Goal: Navigation & Orientation: Understand site structure

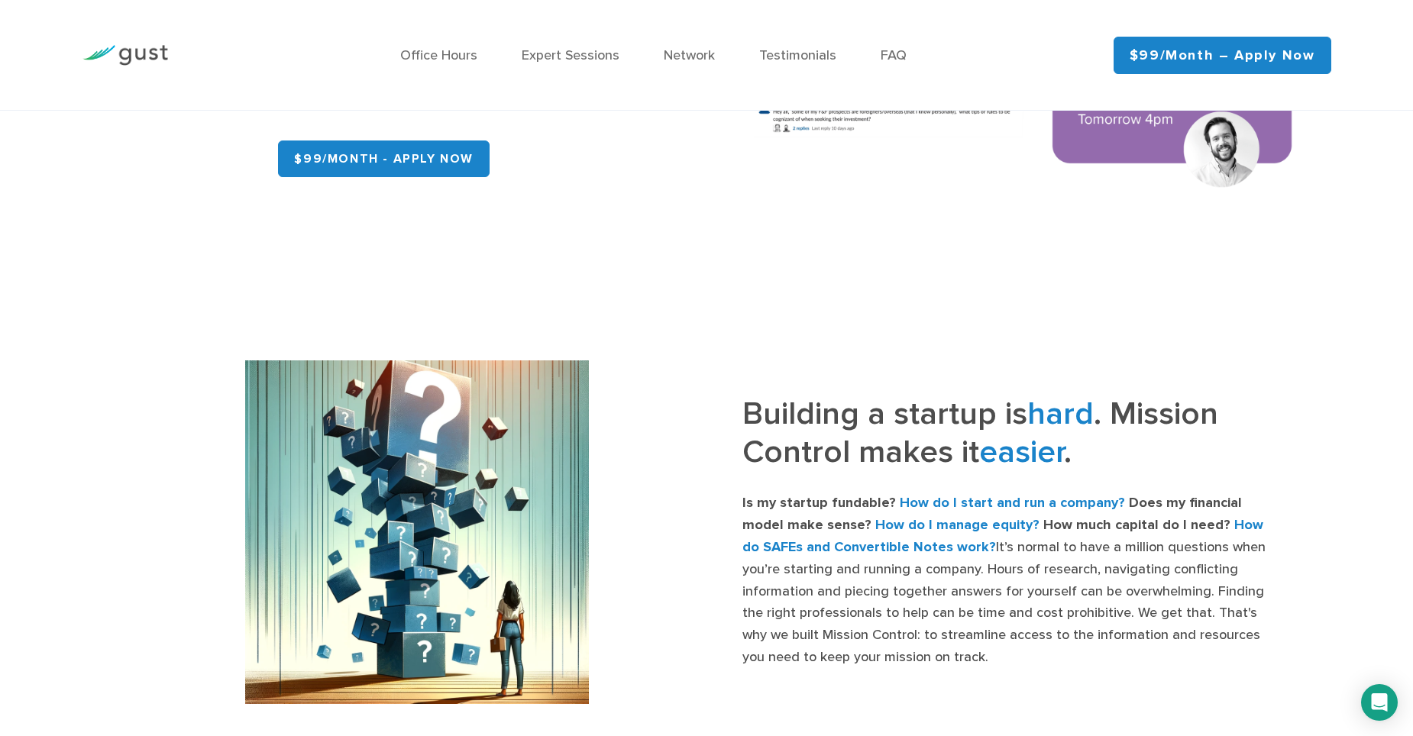
scroll to position [382, 0]
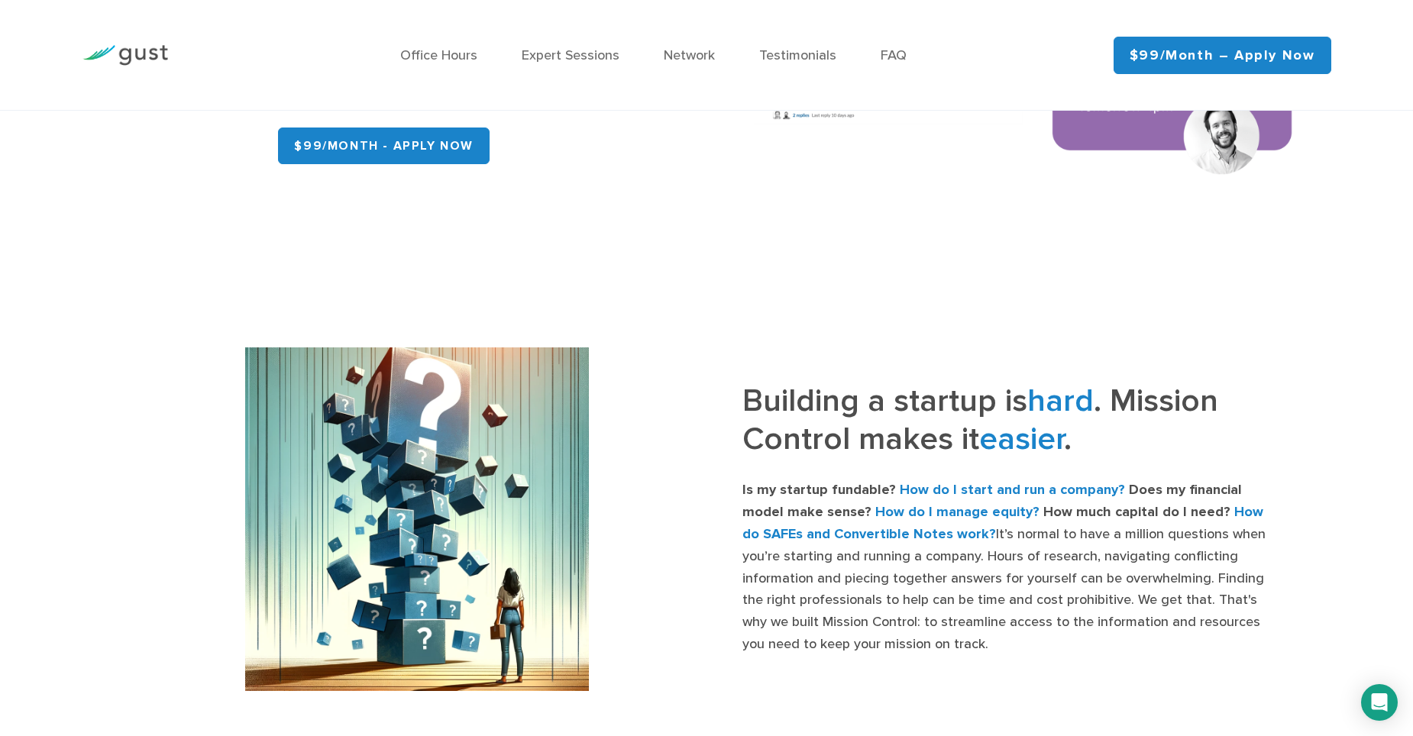
click at [144, 49] on img at bounding box center [125, 55] width 86 height 21
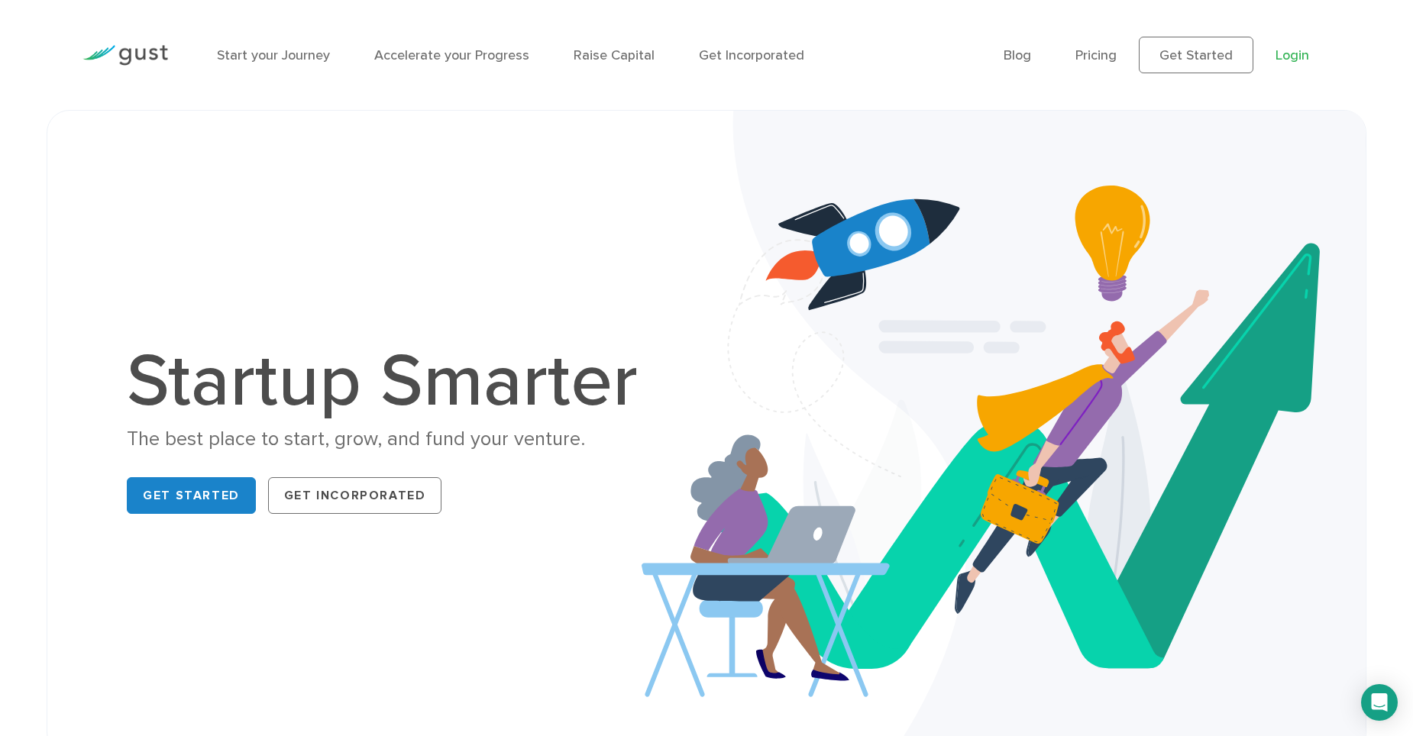
click at [1281, 51] on link "Login" at bounding box center [1292, 55] width 34 height 16
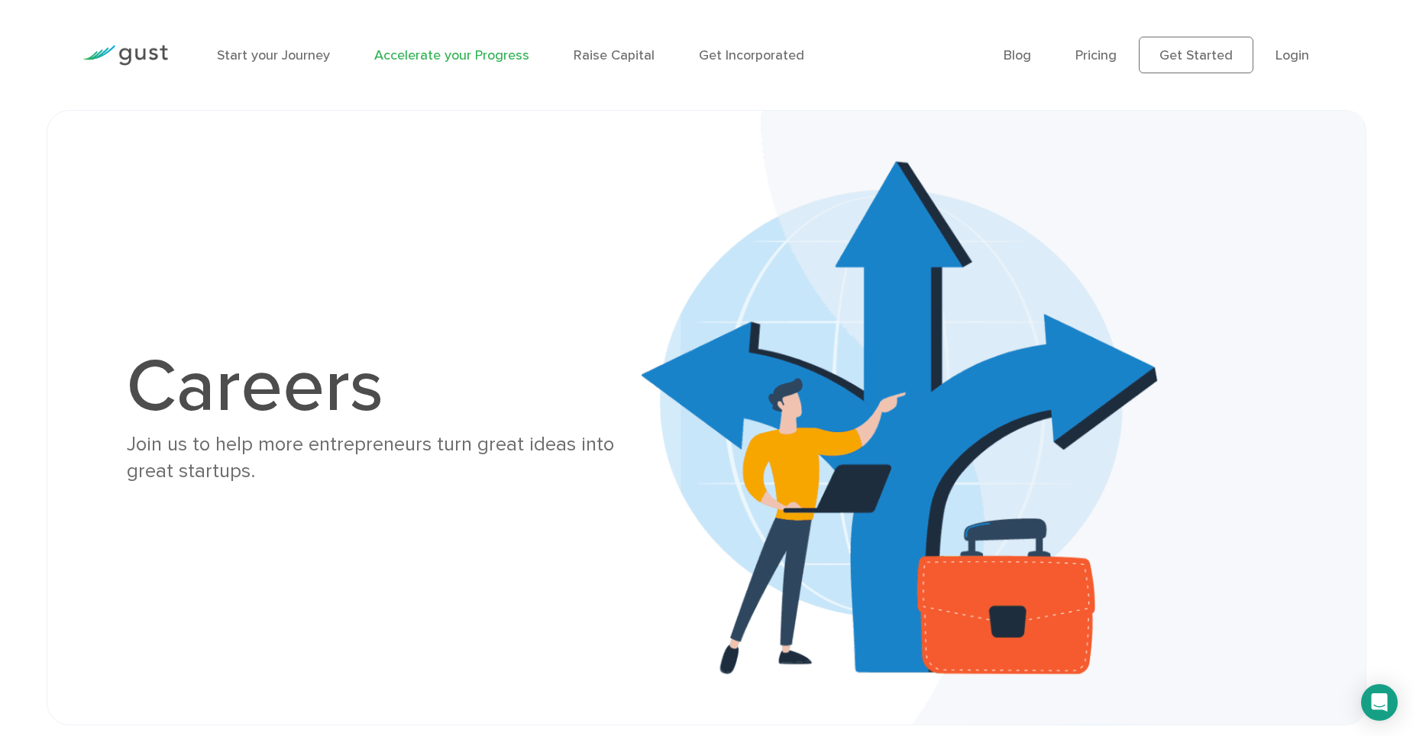
click at [445, 56] on link "Accelerate your Progress" at bounding box center [451, 55] width 155 height 16
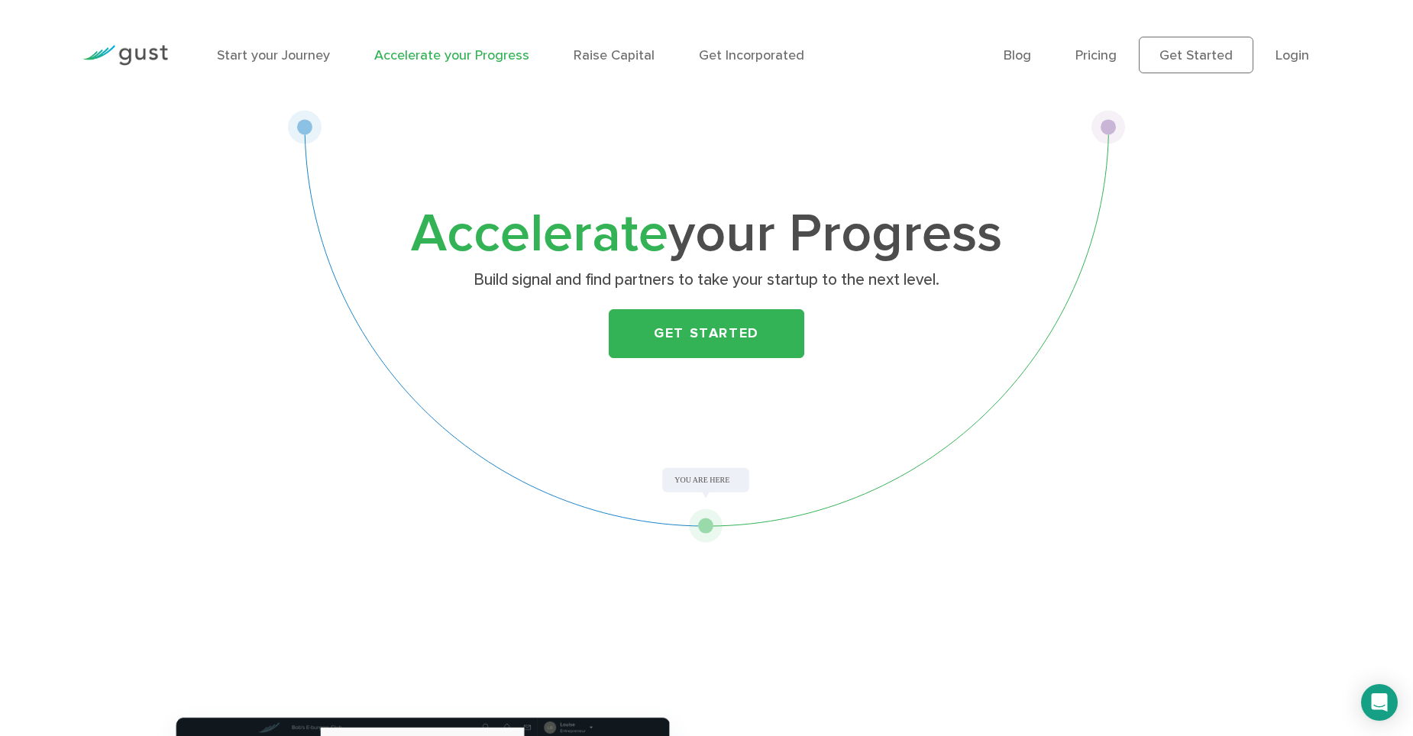
click at [125, 52] on img at bounding box center [125, 55] width 86 height 21
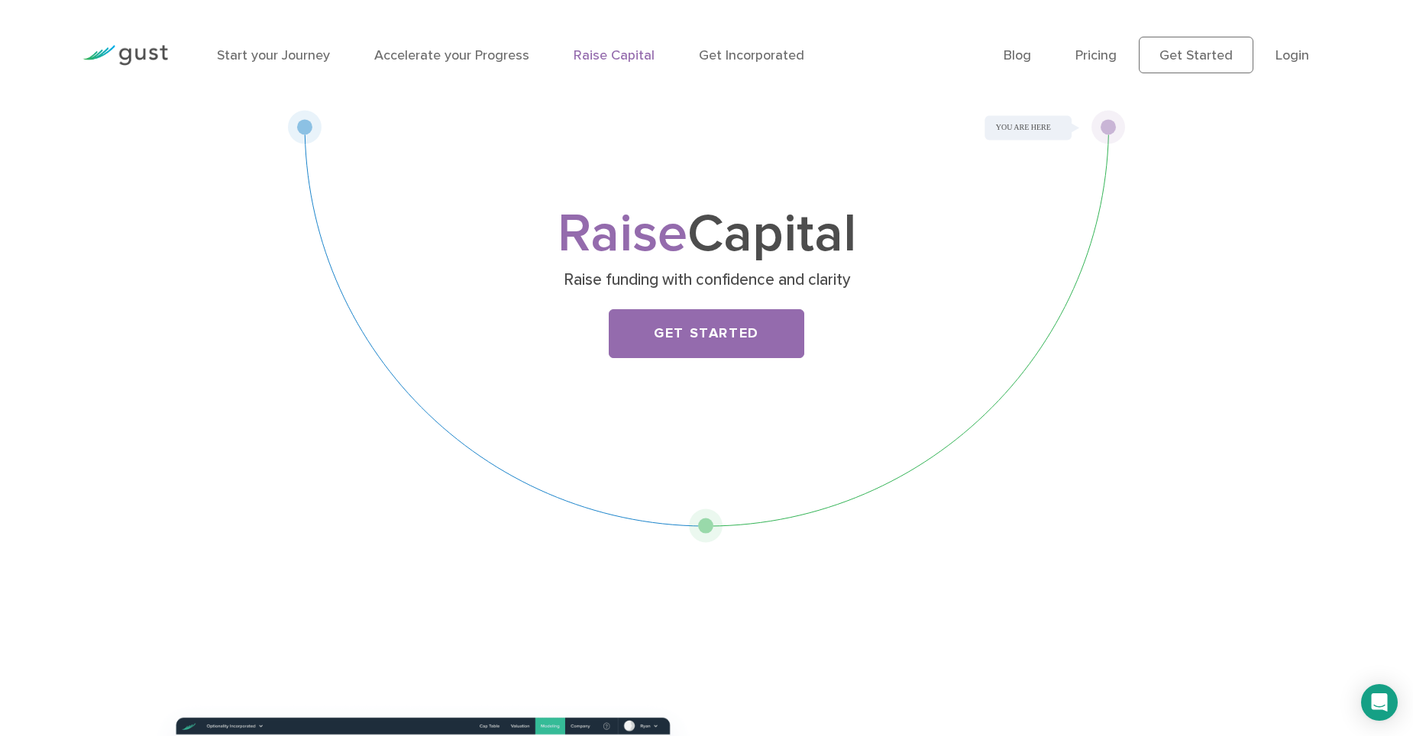
click at [140, 58] on img at bounding box center [125, 55] width 86 height 21
